Goal: Transaction & Acquisition: Purchase product/service

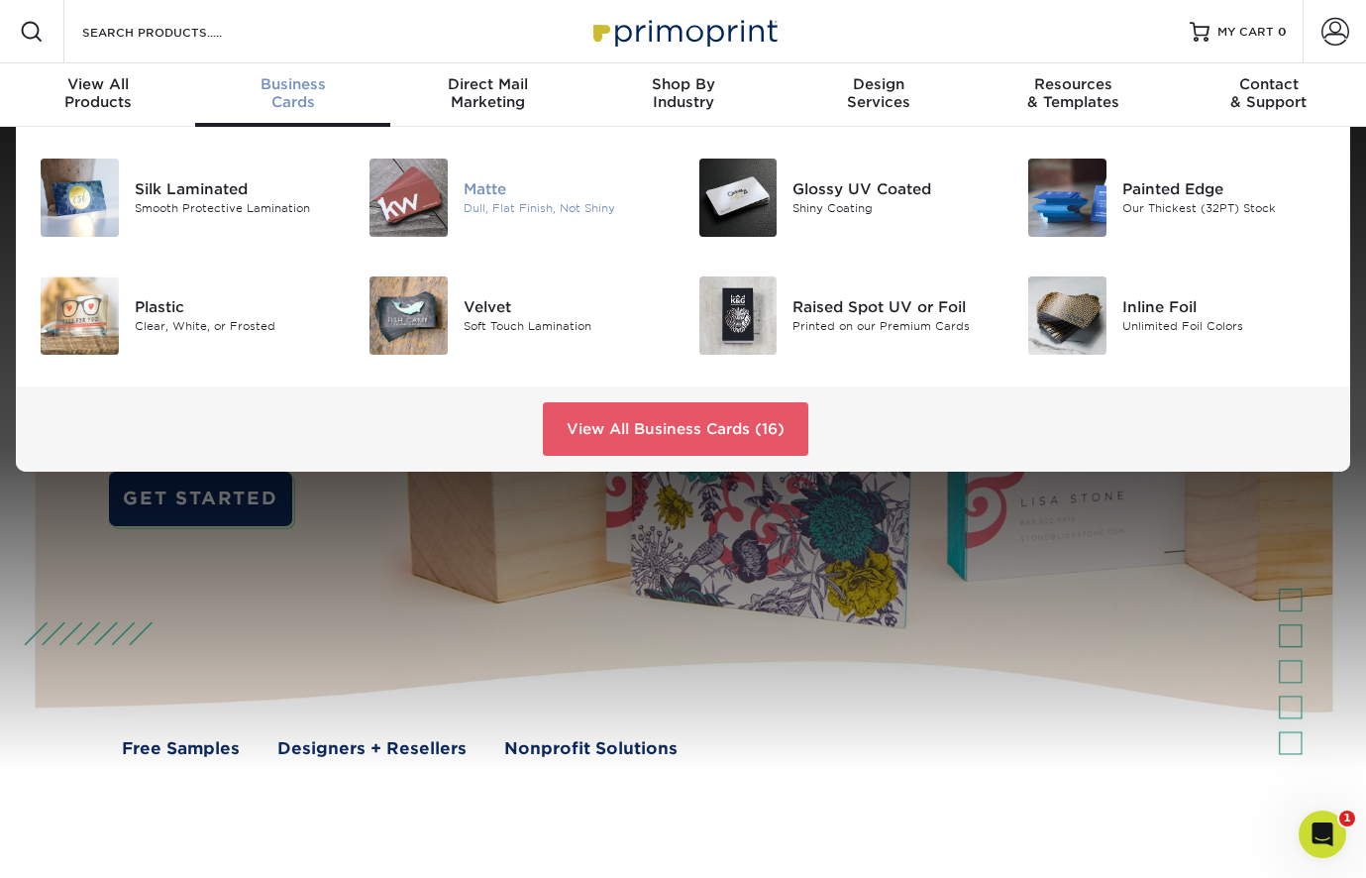
click at [480, 191] on div "Matte" at bounding box center [566, 189] width 205 height 22
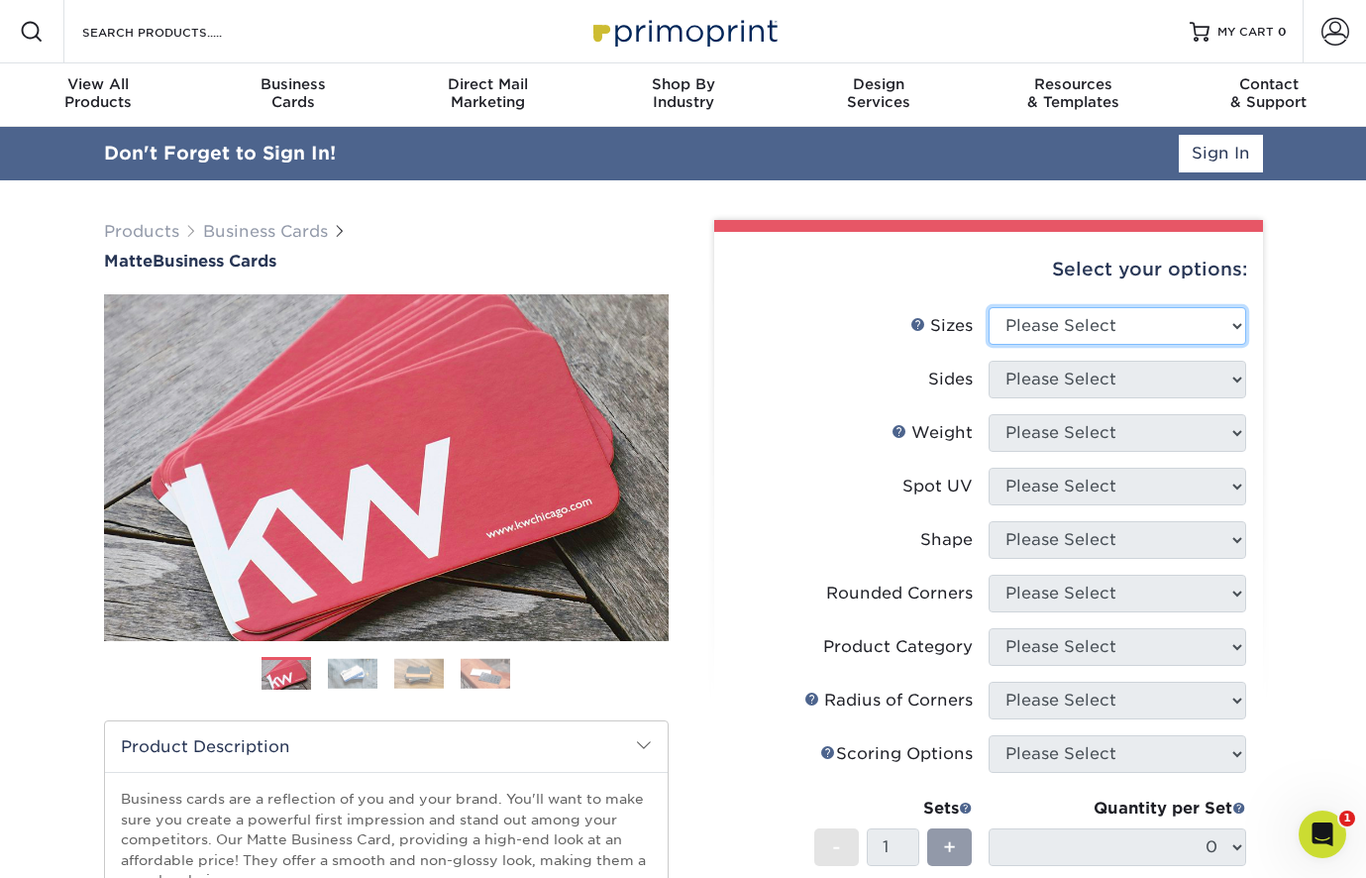
select select "2.00x3.50"
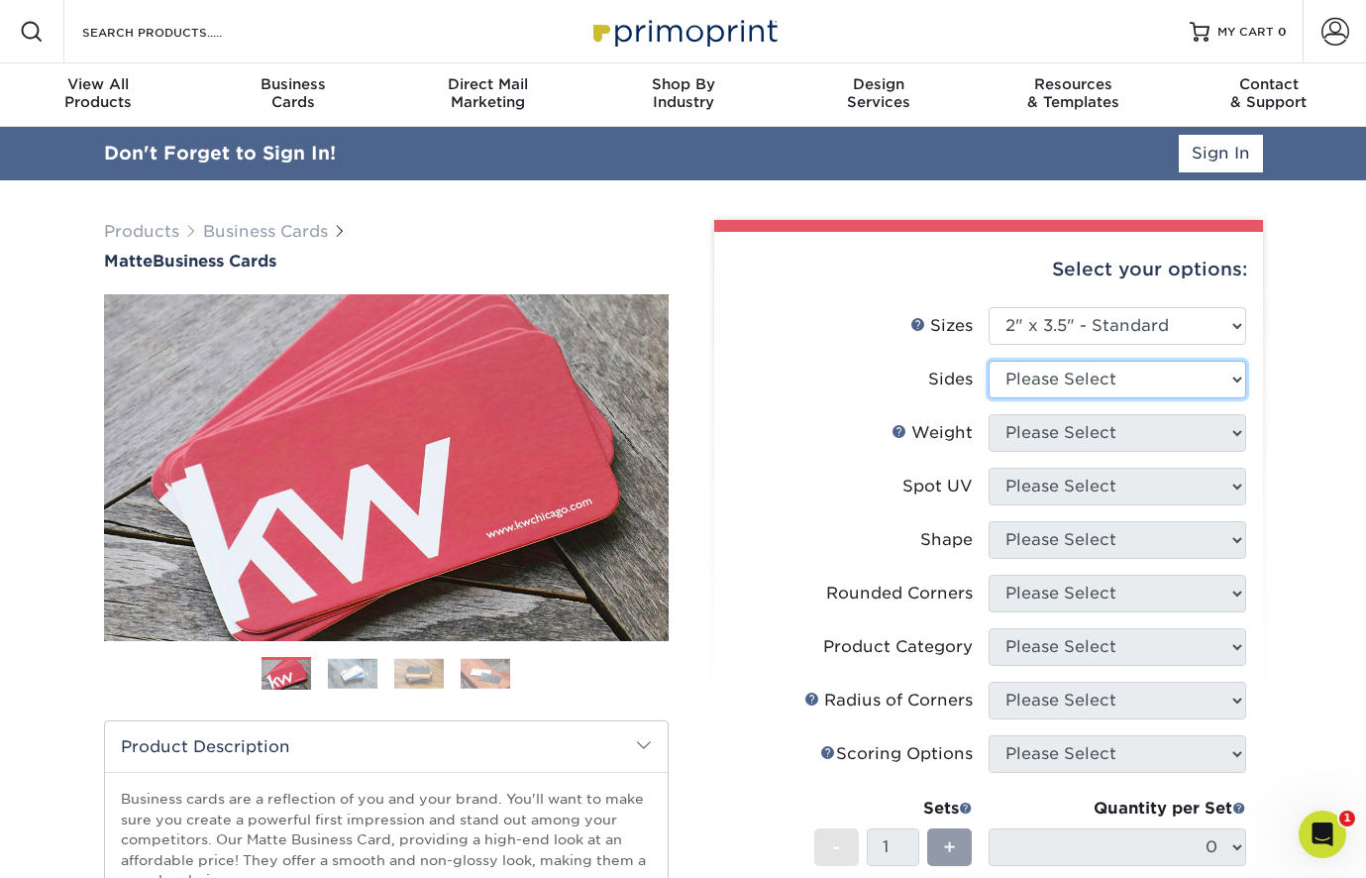
select select "13abbda7-1d64-4f25-8bb2-c179b224825d"
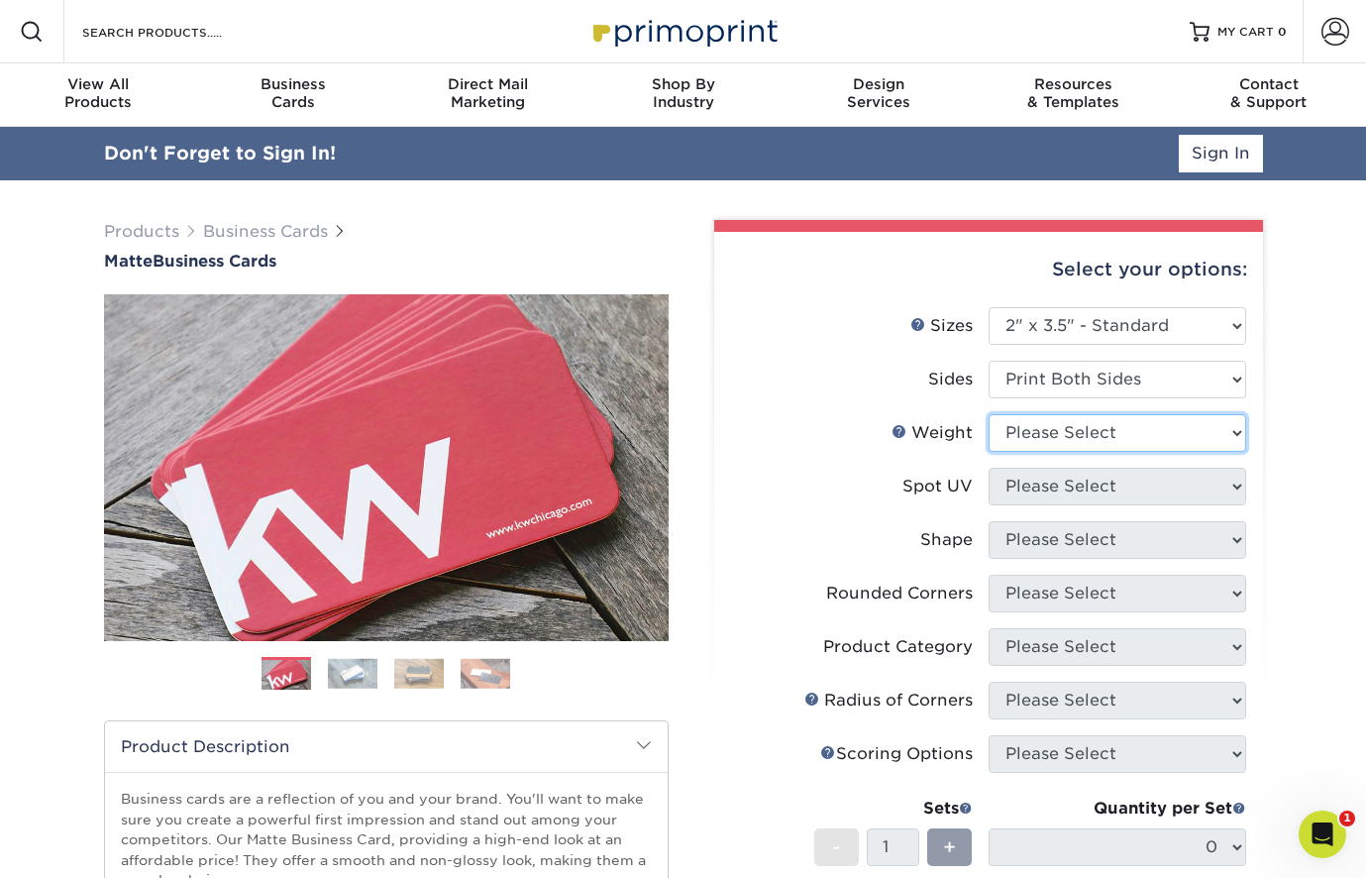
select select "16PT"
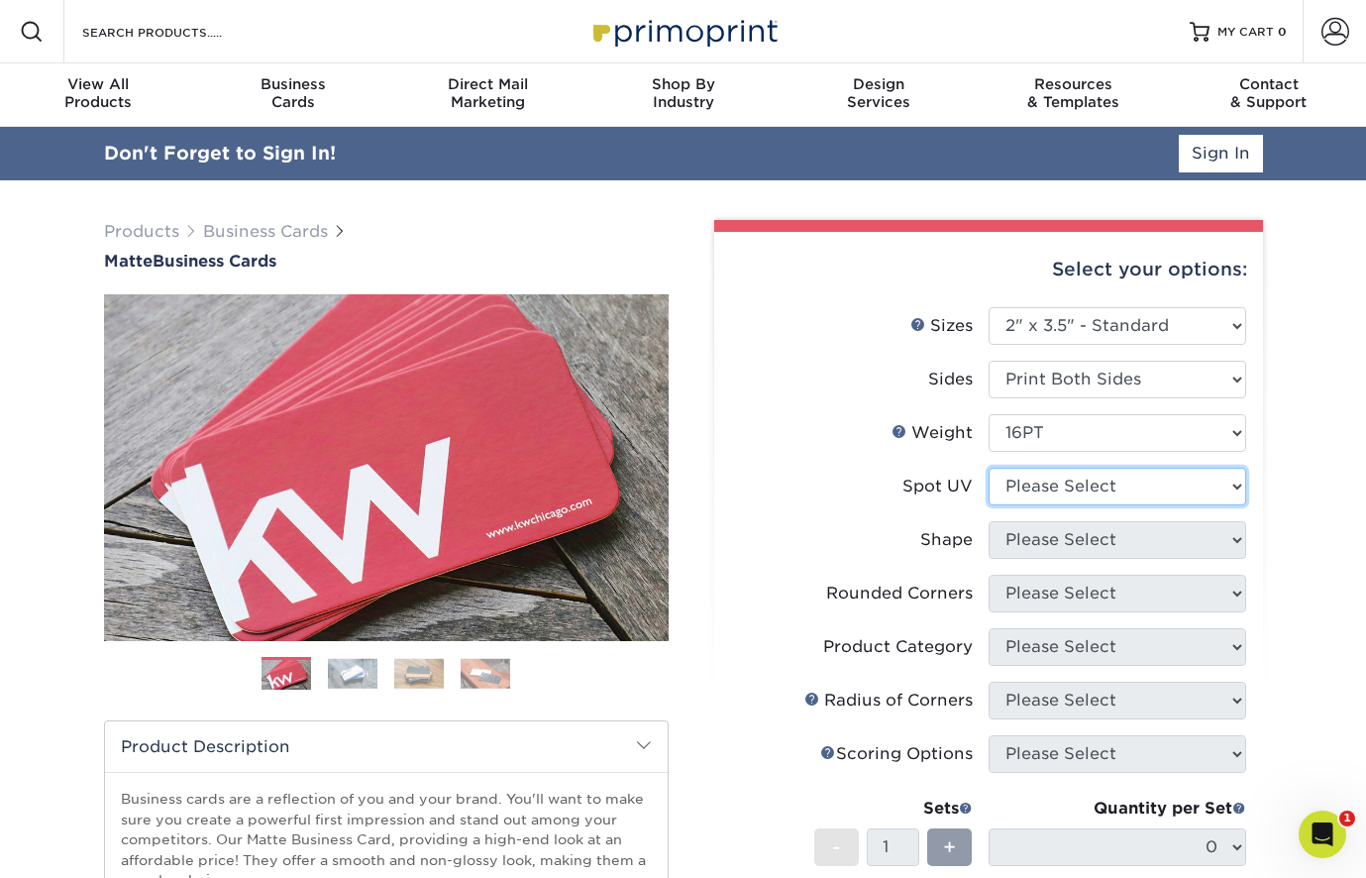
select select "3"
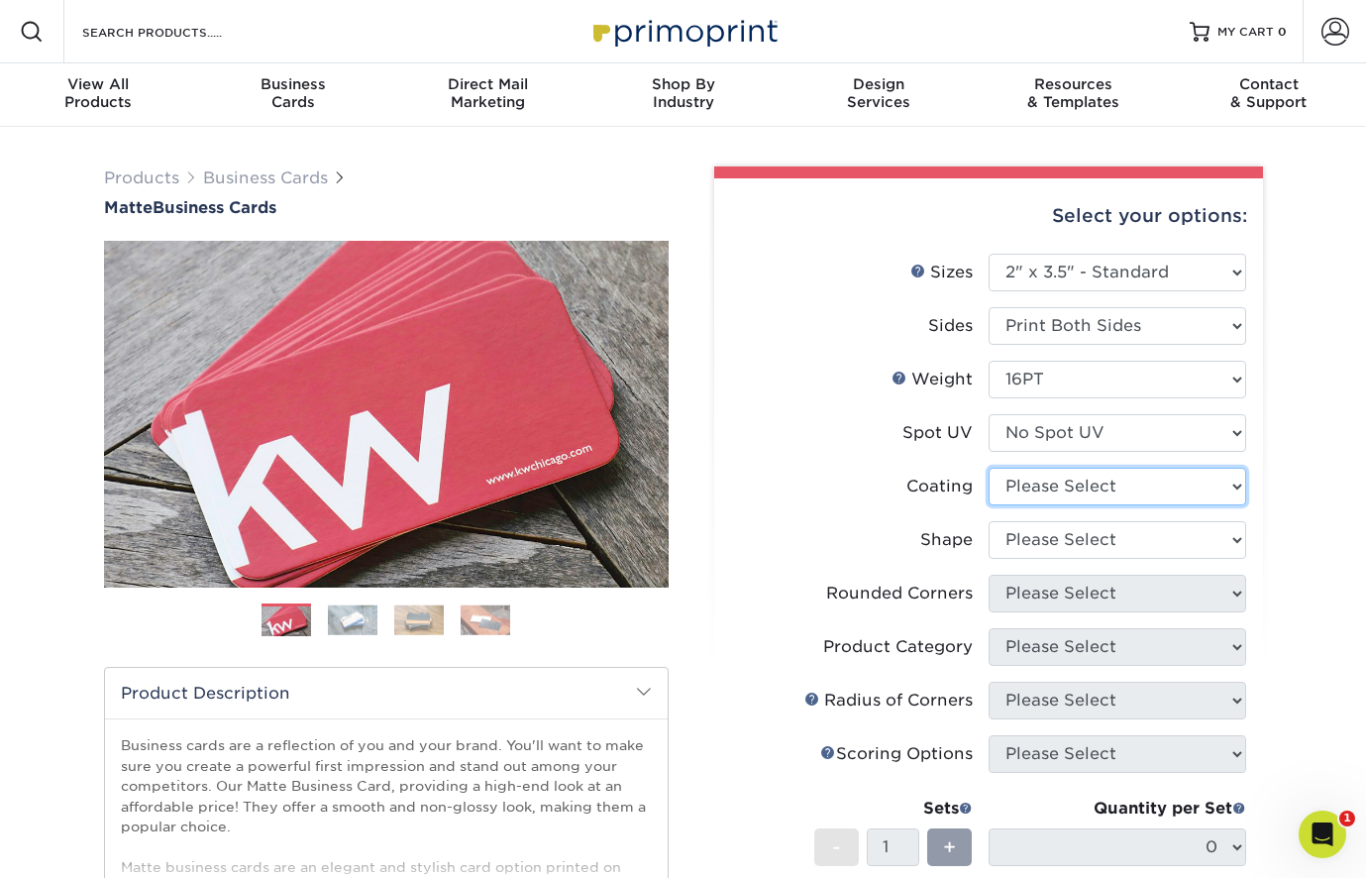
select select "121bb7b5-3b4d-429f-bd8d-bbf80e953313"
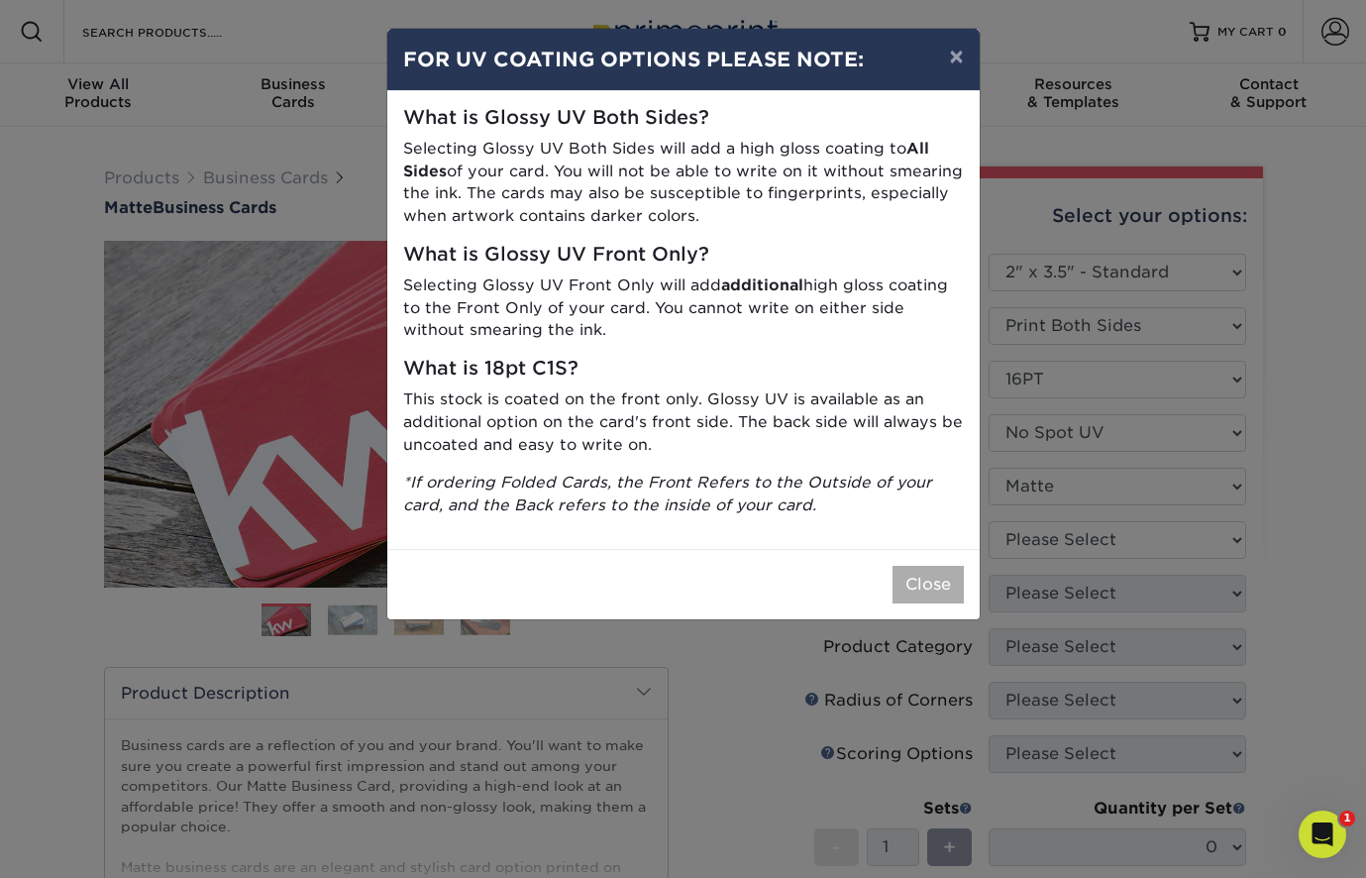
click at [922, 580] on button "Close" at bounding box center [928, 585] width 71 height 38
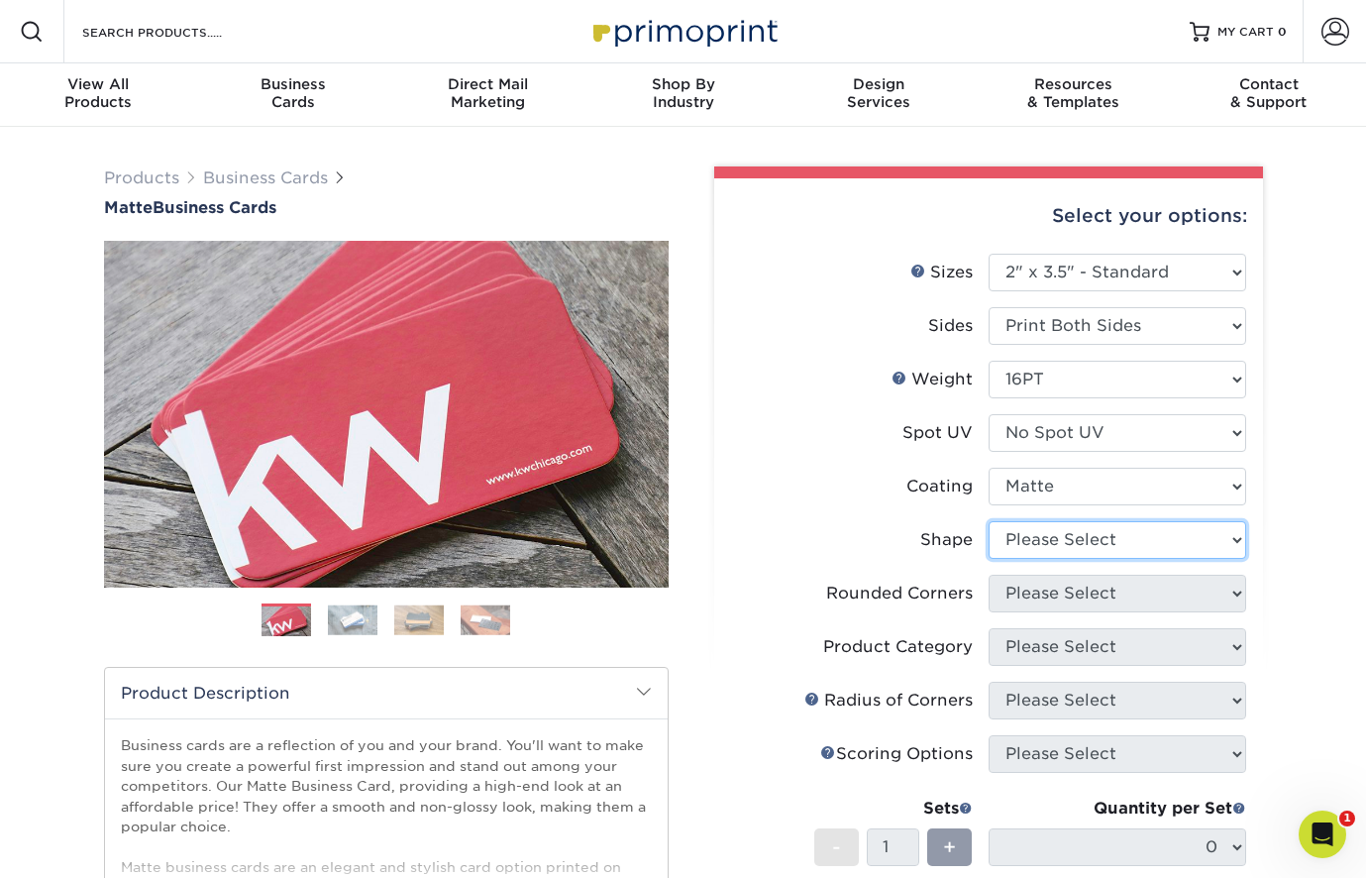
select select "standard"
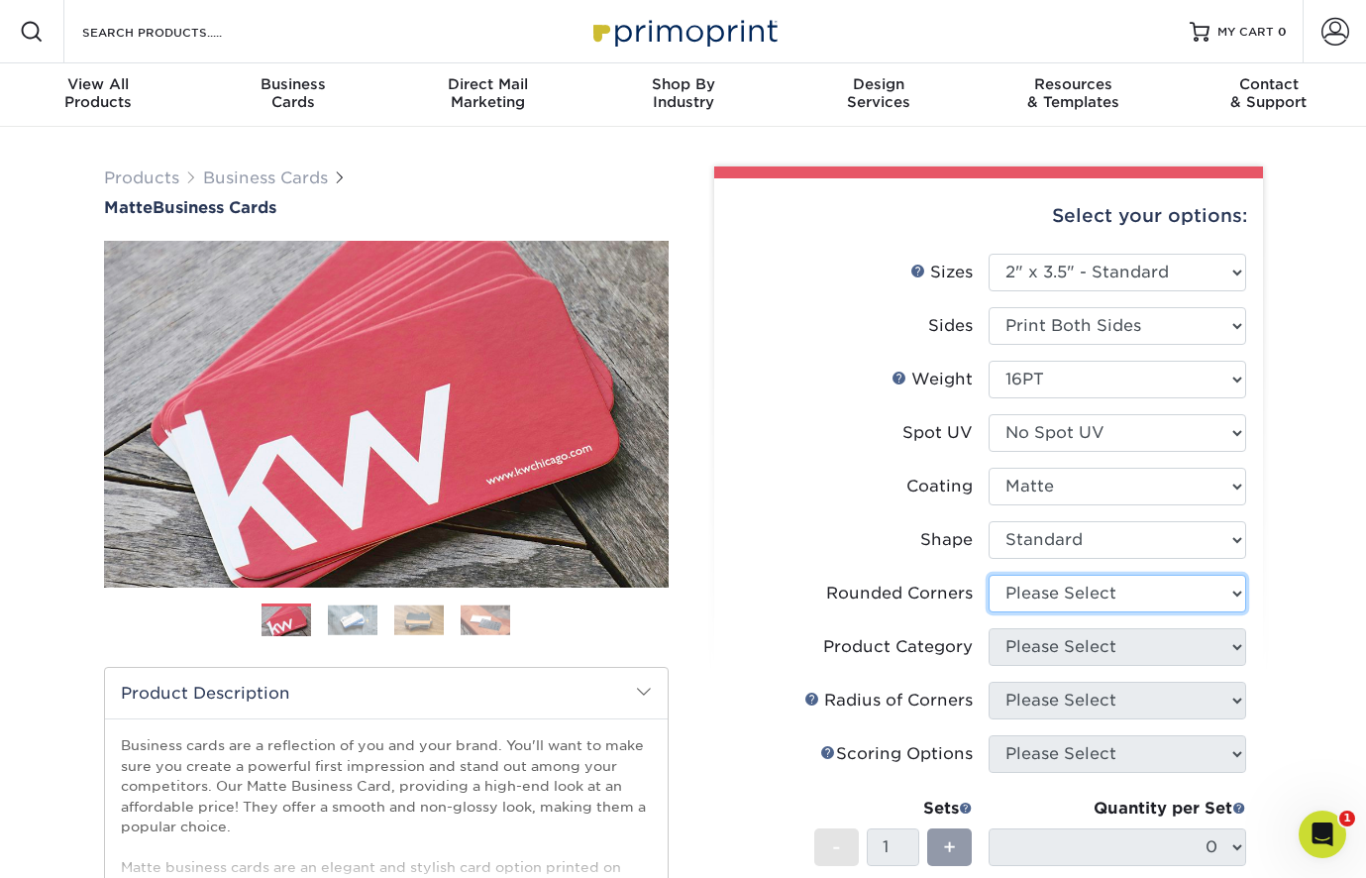
select select "0"
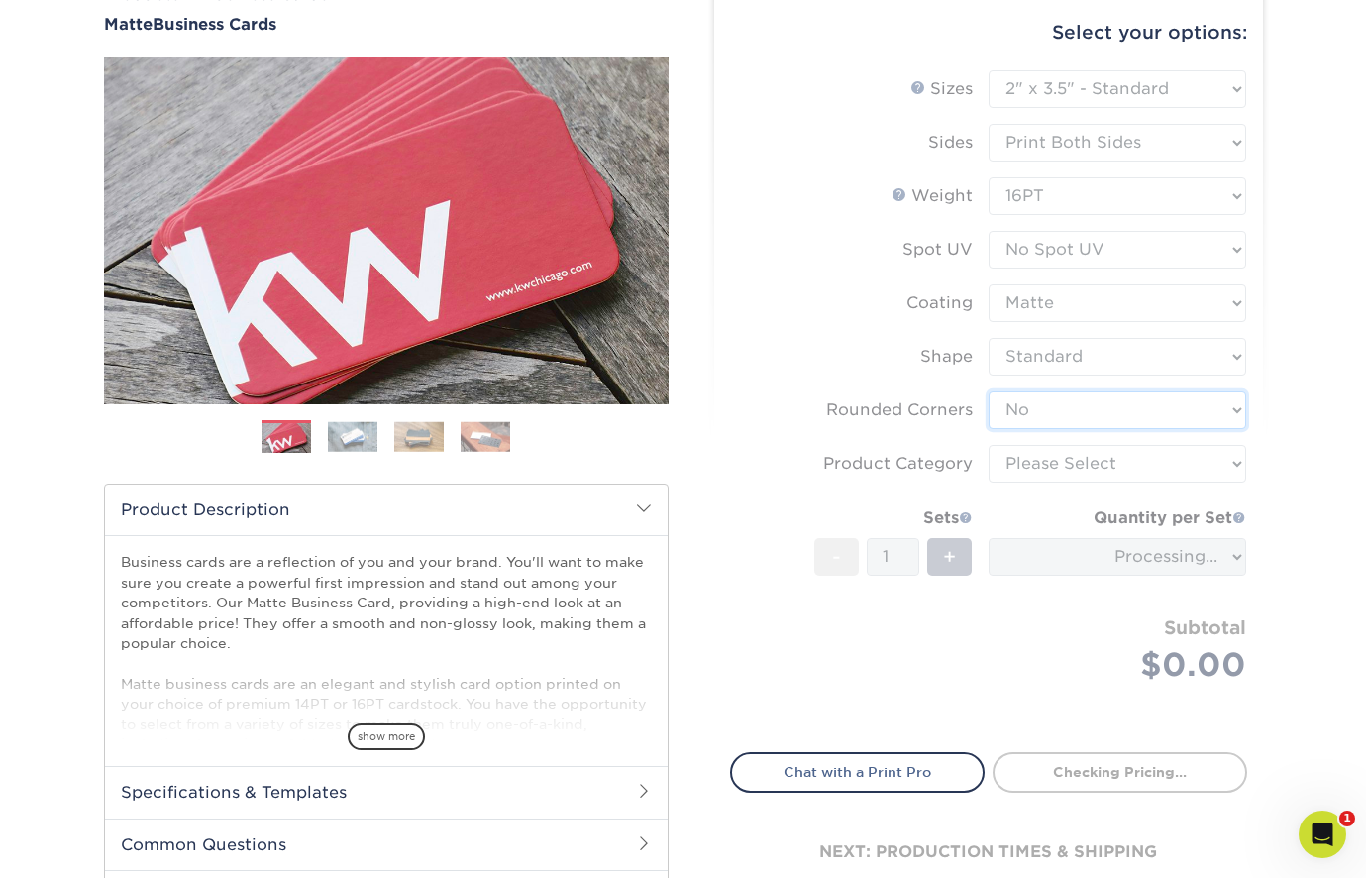
scroll to position [218, 0]
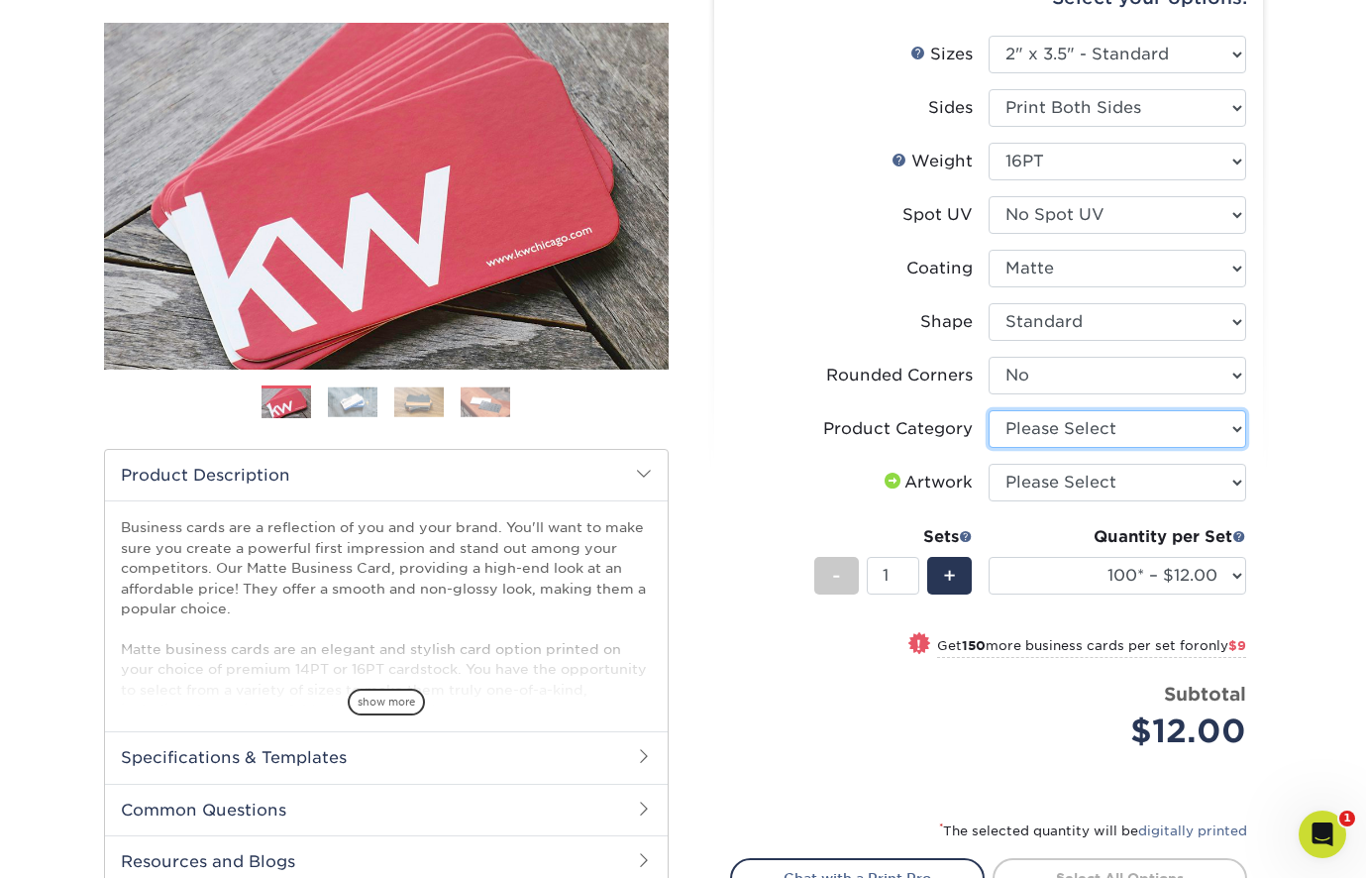
select select "3b5148f1-0588-4f88-a218-97bcfdce65c1"
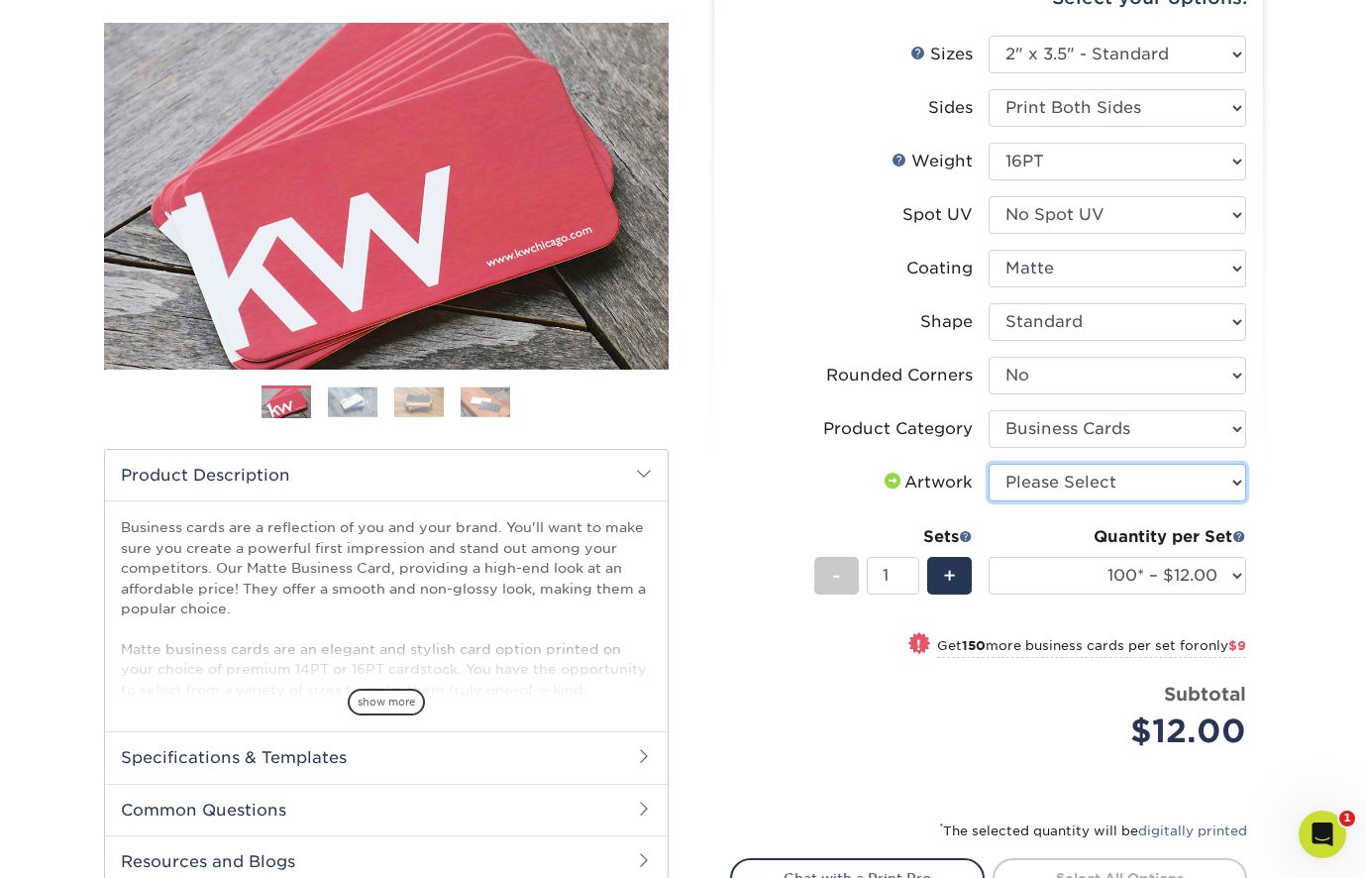
select select "upload"
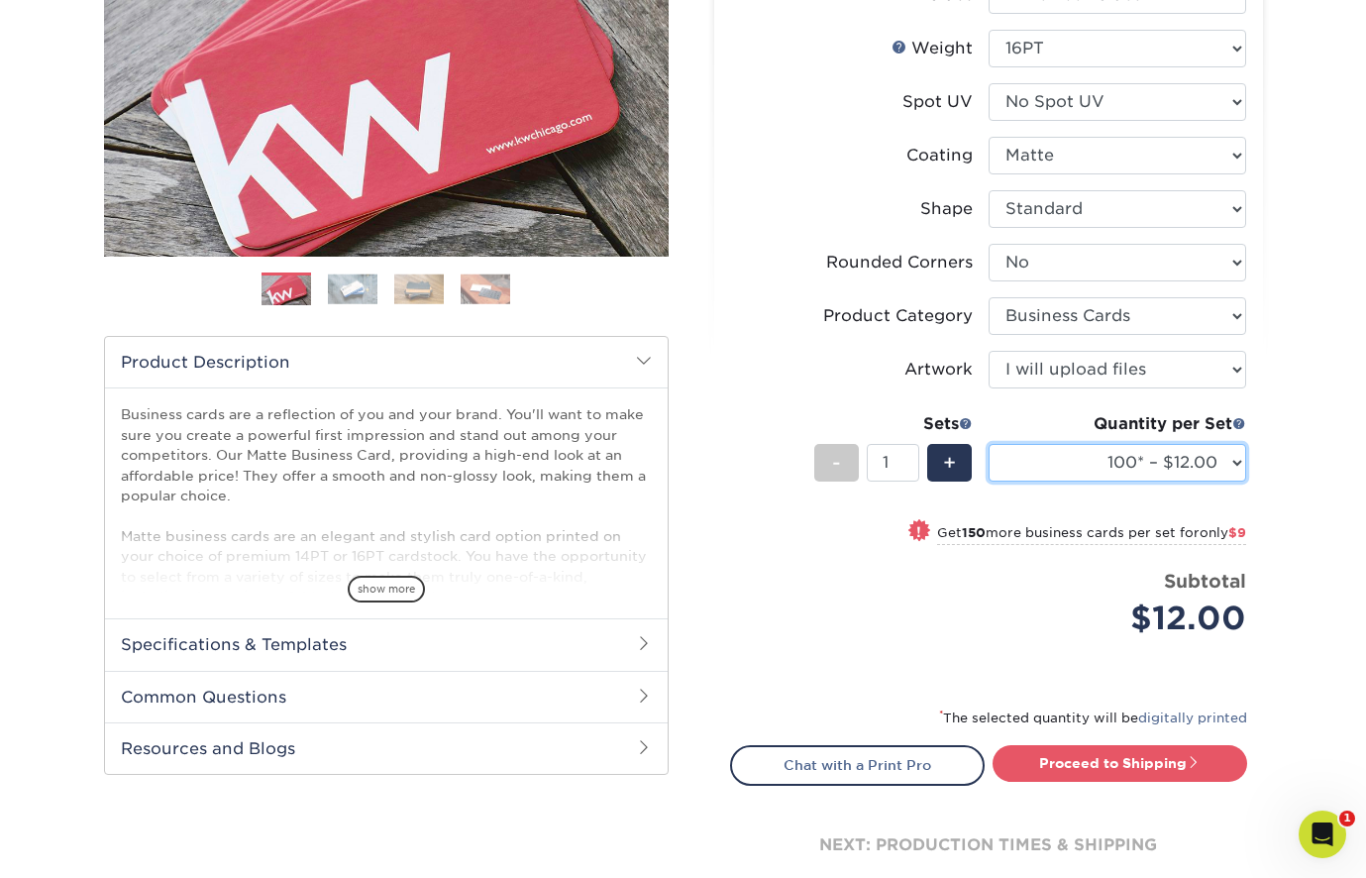
scroll to position [376, 0]
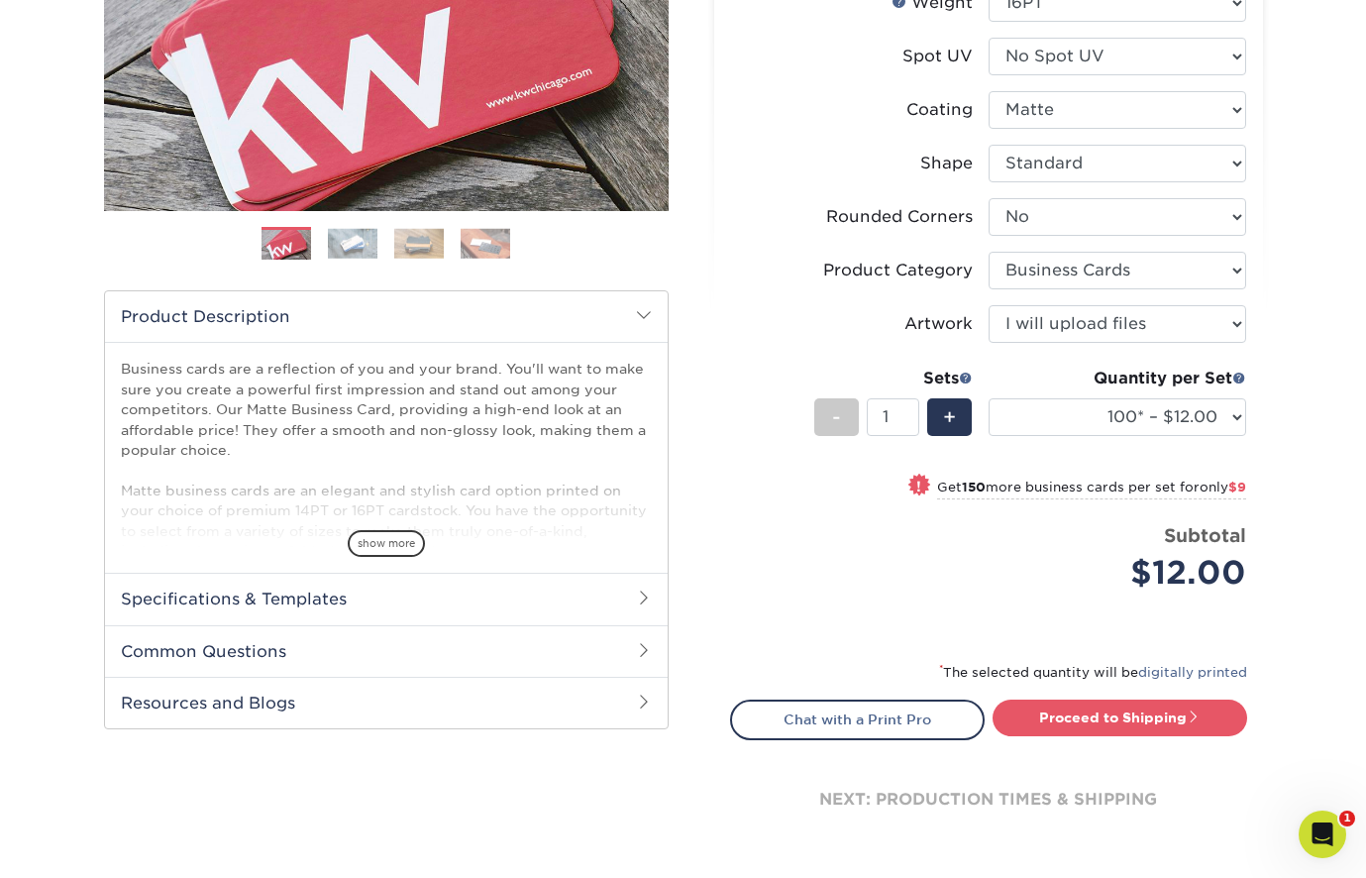
click at [1218, 681] on div "* The selected quantity will be digitally printed" at bounding box center [988, 680] width 517 height 40
click at [1209, 669] on link "digitally printed" at bounding box center [1192, 672] width 109 height 15
